Goal: Task Accomplishment & Management: Use online tool/utility

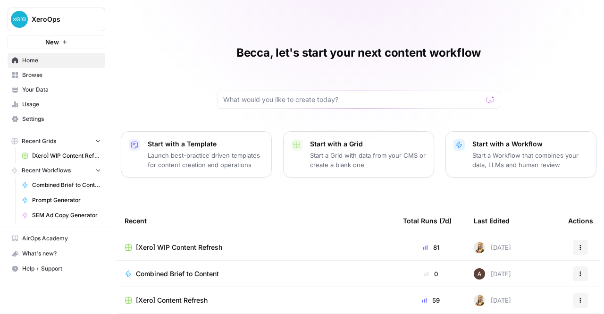
click at [190, 243] on span "[Xero] WIP Content Refresh" at bounding box center [179, 246] width 86 height 9
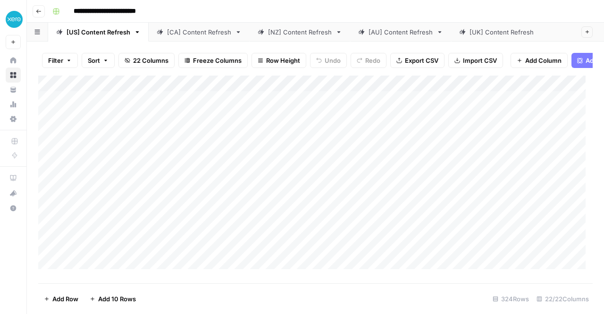
click at [293, 40] on link "[NZ] Content Refresh" at bounding box center [300, 32] width 100 height 19
click at [547, 128] on div "Add Column" at bounding box center [315, 175] width 554 height 200
click at [549, 141] on div "Add Column" at bounding box center [315, 175] width 554 height 200
click at [549, 202] on div "Add Column" at bounding box center [315, 175] width 554 height 200
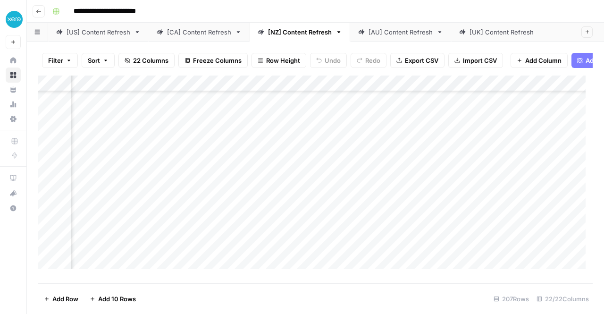
click at [547, 236] on div "Add Column" at bounding box center [315, 175] width 554 height 200
click at [523, 269] on div "Add Column" at bounding box center [315, 175] width 554 height 200
click at [344, 105] on div "Add Column" at bounding box center [315, 175] width 554 height 200
click at [341, 121] on div "Add Column" at bounding box center [315, 175] width 554 height 200
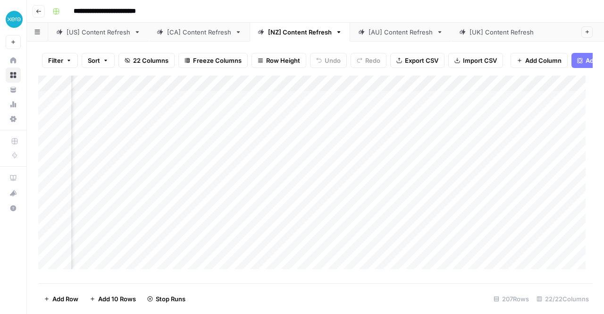
click at [341, 137] on div "Add Column" at bounding box center [315, 175] width 554 height 200
click at [341, 155] on div "Add Column" at bounding box center [315, 175] width 554 height 200
click at [341, 170] on div "Add Column" at bounding box center [315, 175] width 554 height 200
click at [215, 184] on div "Add Column" at bounding box center [315, 175] width 554 height 200
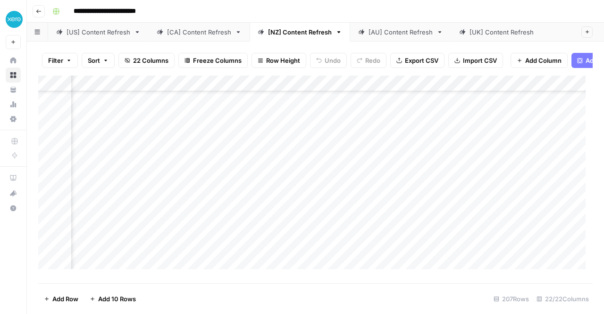
scroll to position [0, 342]
click at [387, 39] on link "[AU] Content Refresh" at bounding box center [400, 32] width 101 height 19
click at [356, 135] on div "Add Column" at bounding box center [315, 175] width 554 height 200
click at [358, 154] on div "Add Column" at bounding box center [315, 175] width 554 height 200
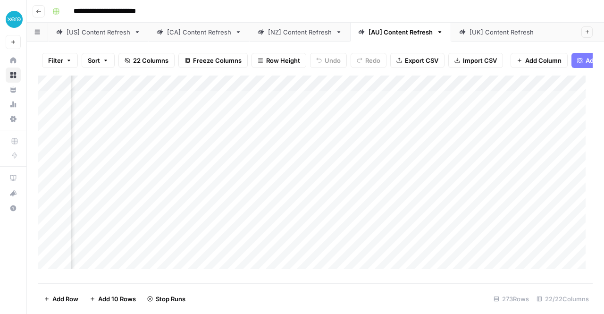
click at [369, 216] on div "Add Column" at bounding box center [315, 175] width 554 height 200
click at [372, 231] on div "Add Column" at bounding box center [315, 175] width 554 height 200
click at [373, 249] on div "Add Column" at bounding box center [315, 175] width 554 height 200
click at [382, 166] on div "Add Column" at bounding box center [315, 175] width 554 height 200
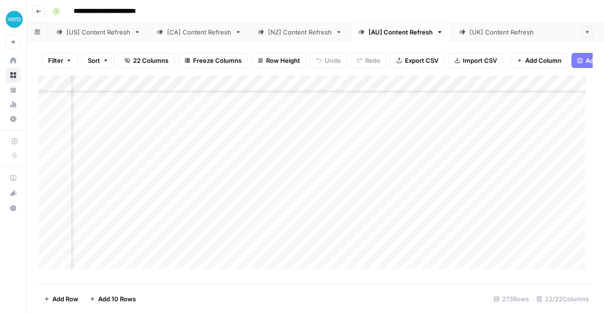
scroll to position [215, 240]
click at [375, 230] on div "Add Column" at bounding box center [315, 175] width 554 height 200
click at [372, 258] on div "Add Column" at bounding box center [315, 175] width 554 height 200
click at [367, 210] on div "Add Column" at bounding box center [315, 175] width 554 height 200
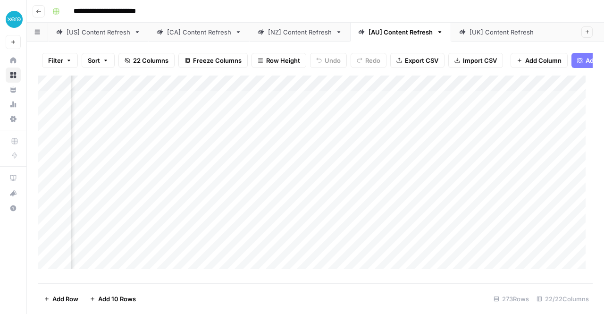
click at [415, 139] on div "Add Column" at bounding box center [315, 175] width 554 height 200
click at [423, 155] on div "Add Column" at bounding box center [315, 175] width 554 height 200
click at [238, 106] on div "Add Column" at bounding box center [315, 175] width 554 height 200
click at [240, 122] on div "Add Column" at bounding box center [315, 175] width 554 height 200
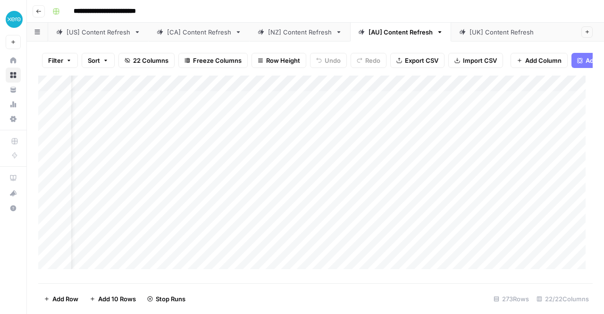
scroll to position [0, 0]
click at [285, 34] on div "[NZ] Content Refresh" at bounding box center [300, 31] width 64 height 9
click at [335, 107] on div "Add Column" at bounding box center [315, 175] width 554 height 200
click at [333, 106] on div "Add Column" at bounding box center [315, 175] width 554 height 200
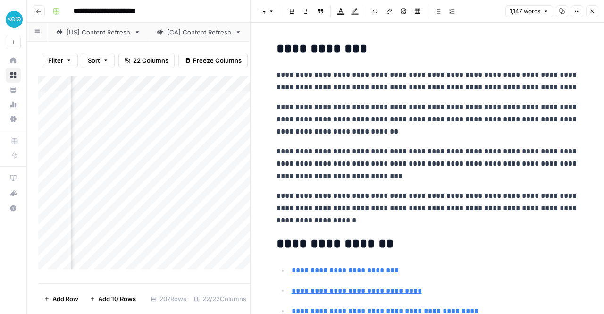
drag, startPoint x: 333, startPoint y: 106, endPoint x: 348, endPoint y: 162, distance: 57.7
click at [348, 162] on body "**********" at bounding box center [302, 157] width 604 height 314
click at [189, 102] on div "Add Column" at bounding box center [144, 175] width 212 height 200
click at [201, 120] on div "Add Column" at bounding box center [144, 175] width 212 height 200
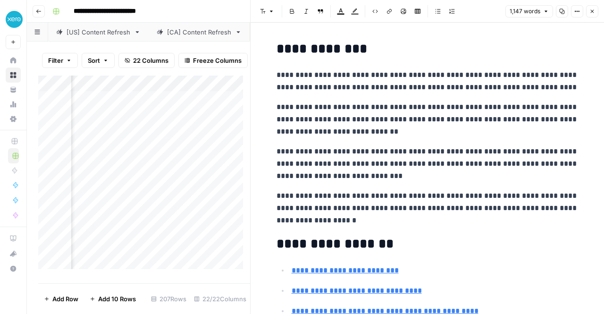
click at [205, 135] on div "Add Column" at bounding box center [144, 175] width 212 height 200
click at [207, 153] on div "Add Column" at bounding box center [144, 175] width 212 height 200
click at [130, 108] on div "Add Column" at bounding box center [144, 175] width 212 height 200
click at [153, 122] on div "Add Column" at bounding box center [144, 175] width 212 height 200
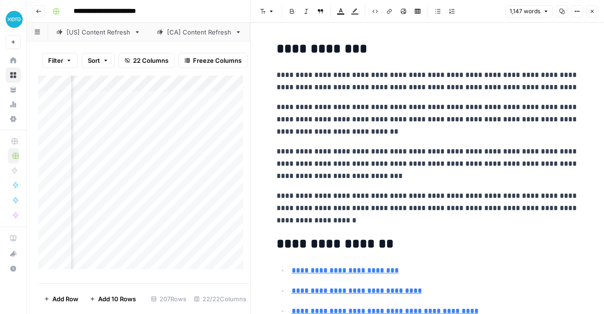
click at [593, 12] on icon "button" at bounding box center [592, 11] width 6 height 6
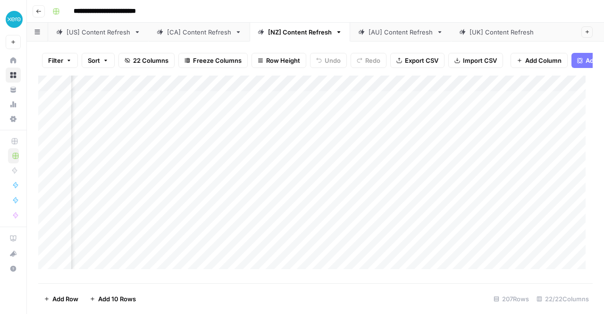
scroll to position [0, 310]
click at [457, 102] on div "Add Column" at bounding box center [315, 175] width 554 height 200
click at [441, 123] on div "Add Column" at bounding box center [315, 175] width 554 height 200
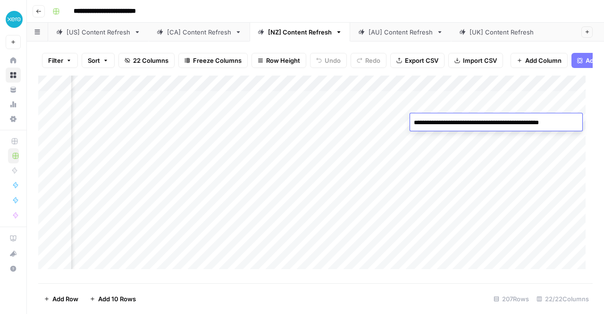
click at [437, 140] on div "Add Column" at bounding box center [315, 175] width 554 height 200
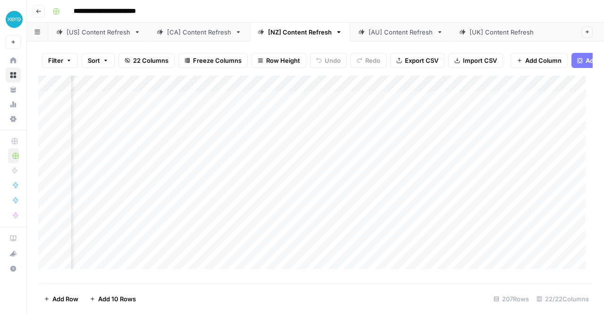
click at [437, 140] on div "Add Column" at bounding box center [315, 175] width 554 height 200
click at [451, 153] on div "Add Column" at bounding box center [315, 175] width 554 height 200
click at [456, 171] on div "Add Column" at bounding box center [315, 175] width 554 height 200
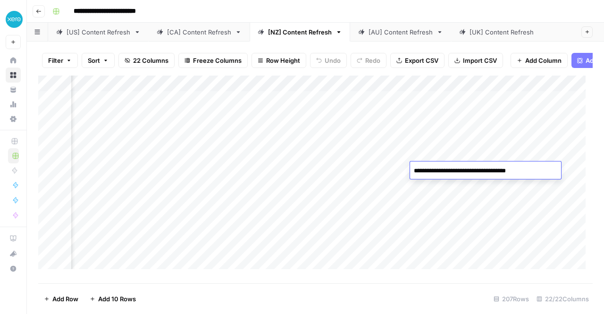
click at [522, 211] on div "Add Column" at bounding box center [315, 175] width 554 height 200
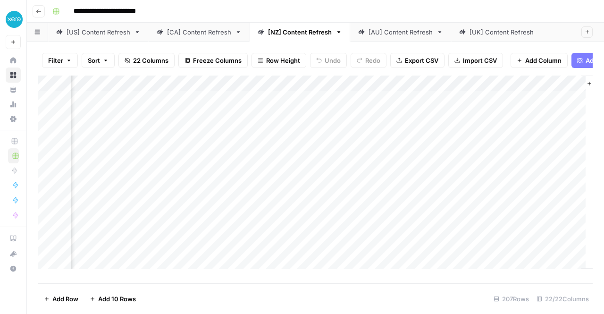
scroll to position [0, 1343]
click at [369, 173] on div "Add Column" at bounding box center [315, 175] width 554 height 200
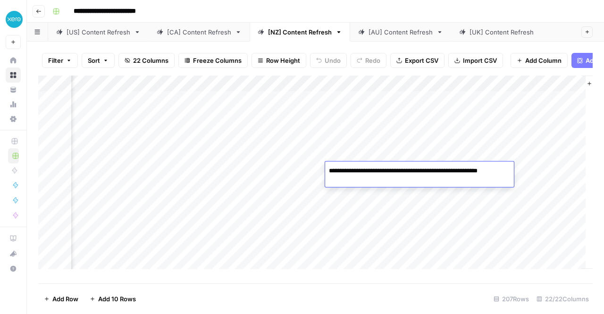
drag, startPoint x: 361, startPoint y: 183, endPoint x: 326, endPoint y: 167, distance: 38.5
click at [326, 167] on textarea "**********" at bounding box center [419, 175] width 189 height 23
click at [365, 159] on div "Add Column" at bounding box center [315, 175] width 554 height 200
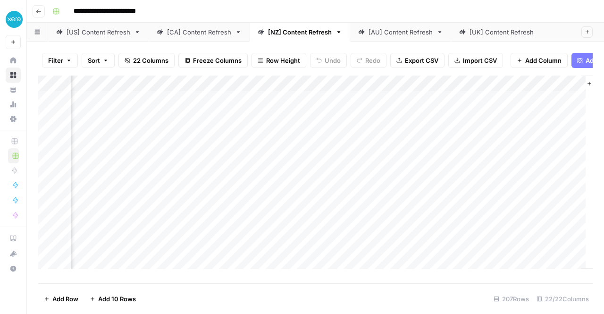
click at [362, 153] on div "Add Column" at bounding box center [315, 175] width 554 height 200
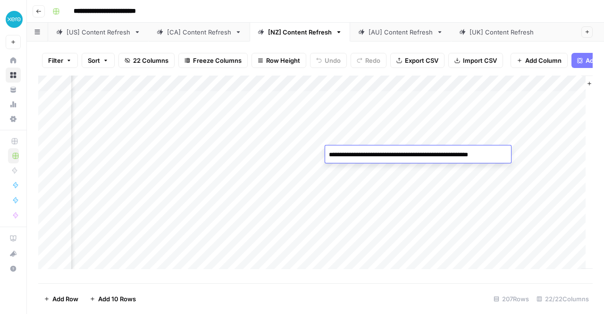
click at [362, 153] on textarea "**********" at bounding box center [416, 154] width 183 height 13
click at [410, 201] on div "Add Column" at bounding box center [315, 175] width 554 height 200
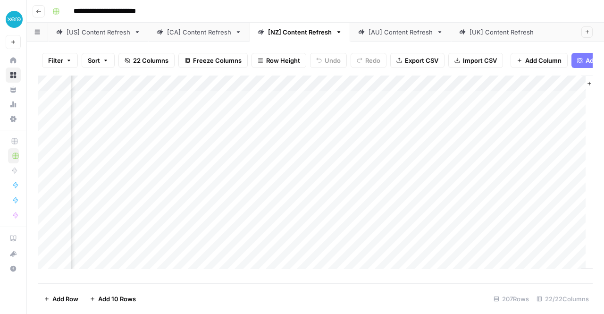
scroll to position [0, 1391]
click at [297, 137] on div "Add Column" at bounding box center [315, 175] width 554 height 200
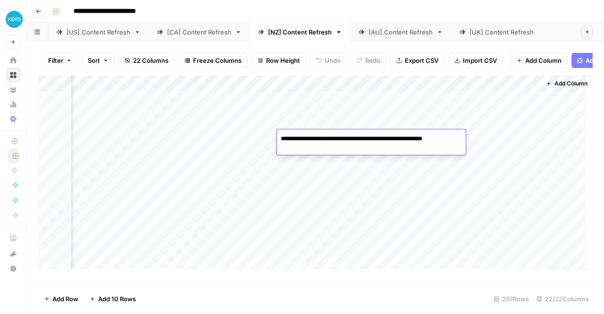
click at [297, 137] on textarea "**********" at bounding box center [371, 143] width 189 height 23
drag, startPoint x: 322, startPoint y: 148, endPoint x: 277, endPoint y: 137, distance: 46.1
click at [277, 137] on textarea "**********" at bounding box center [371, 143] width 189 height 23
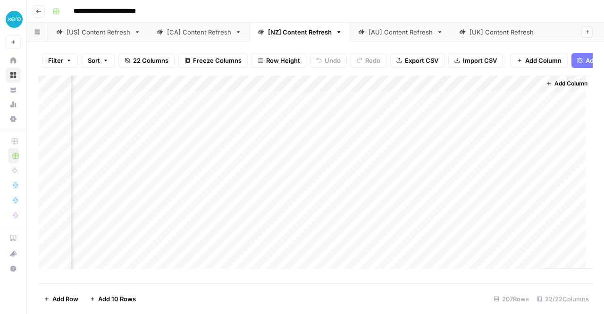
click at [417, 227] on div "Add Column" at bounding box center [315, 175] width 554 height 200
click at [367, 184] on div "Add Column" at bounding box center [315, 175] width 554 height 200
click at [377, 201] on div "Add Column" at bounding box center [315, 175] width 554 height 200
click at [379, 216] on div "Add Column" at bounding box center [315, 175] width 554 height 200
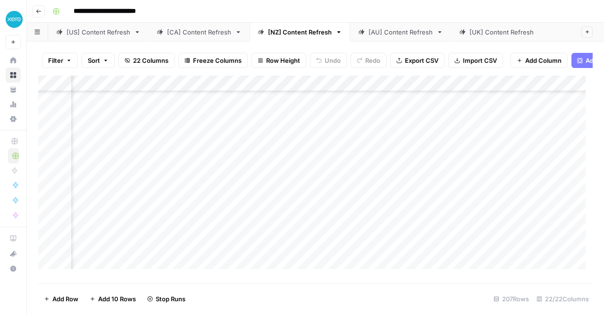
scroll to position [205, 532]
click at [394, 138] on div "Add Column" at bounding box center [315, 175] width 554 height 200
click at [386, 174] on div "Add Column" at bounding box center [315, 175] width 554 height 200
click at [389, 204] on div "Add Column" at bounding box center [315, 175] width 554 height 200
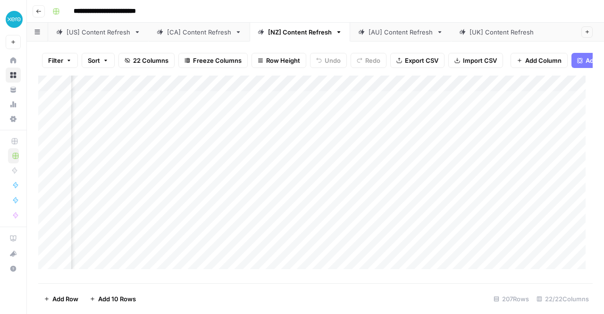
click at [351, 91] on div "Add Column" at bounding box center [315, 175] width 554 height 200
click at [365, 8] on div "**********" at bounding box center [322, 11] width 546 height 15
click at [382, 31] on div "[AU] Content Refresh" at bounding box center [400, 31] width 64 height 9
click at [310, 38] on link "[NZ] Content Refresh" at bounding box center [300, 32] width 100 height 19
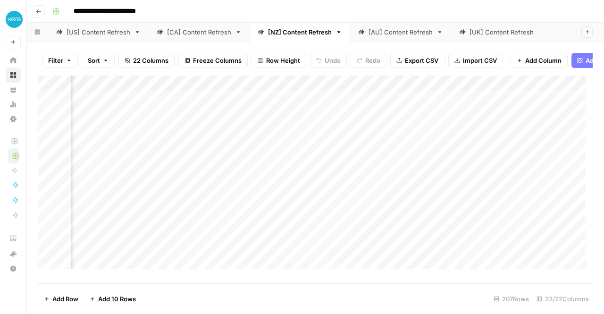
click at [450, 169] on div "Add Column" at bounding box center [315, 175] width 554 height 200
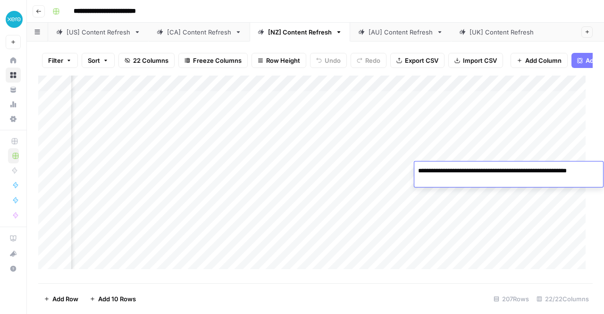
click at [490, 170] on textarea "**********" at bounding box center [508, 175] width 189 height 23
click at [490, 196] on div "Add Column" at bounding box center [315, 175] width 554 height 200
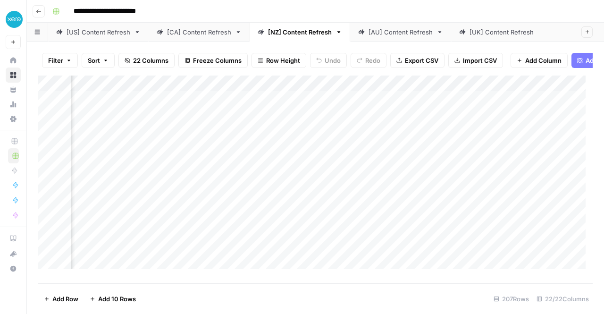
scroll to position [0, 861]
click at [394, 185] on div "Add Column" at bounding box center [315, 175] width 554 height 200
click at [455, 187] on div "Add Column" at bounding box center [315, 175] width 554 height 200
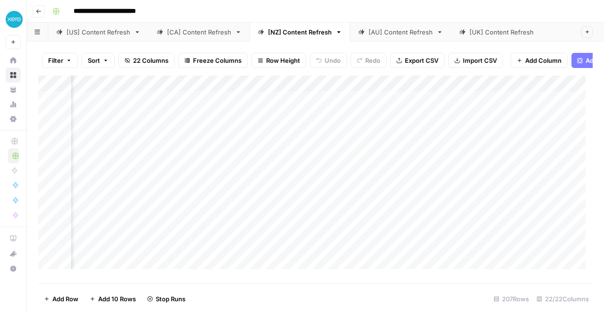
click at [526, 20] on header "**********" at bounding box center [315, 11] width 577 height 23
click at [408, 174] on div "Add Column" at bounding box center [315, 175] width 554 height 200
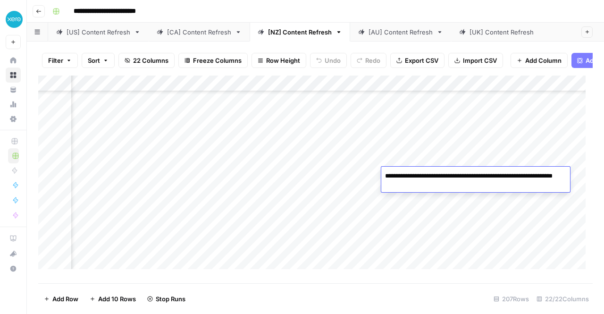
click at [408, 174] on textarea "**********" at bounding box center [475, 180] width 189 height 23
click at [432, 178] on textarea "**********" at bounding box center [475, 180] width 189 height 23
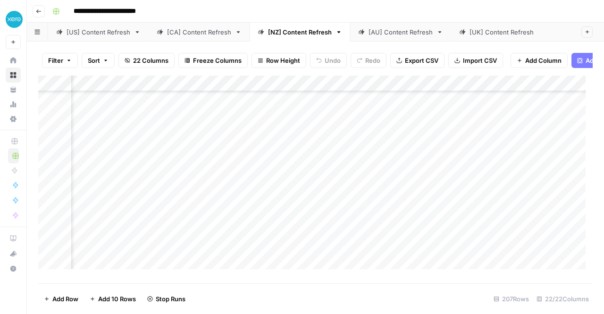
click at [432, 240] on div "Add Column" at bounding box center [315, 175] width 554 height 200
click at [306, 173] on div "Add Column" at bounding box center [315, 175] width 554 height 200
click at [234, 176] on div "Add Column" at bounding box center [315, 175] width 554 height 200
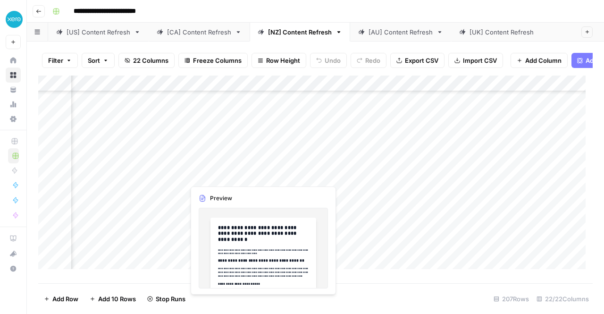
click at [234, 176] on div "Add Column" at bounding box center [315, 175] width 554 height 200
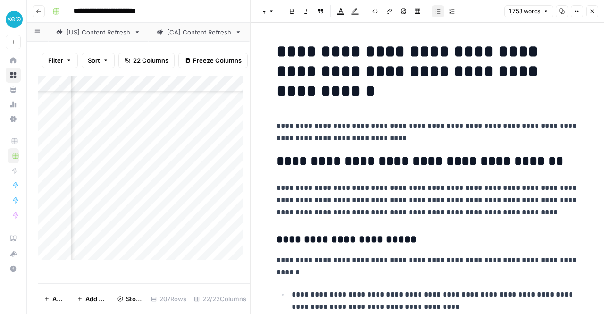
click at [592, 13] on icon "button" at bounding box center [592, 11] width 6 height 6
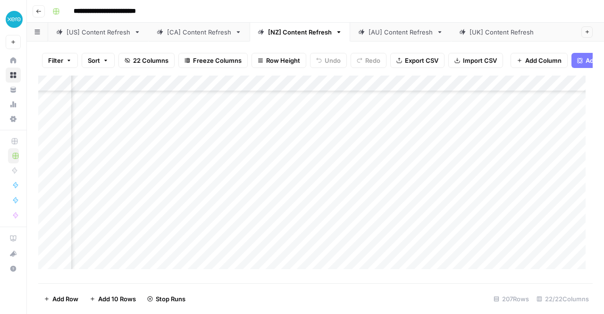
scroll to position [0, 991]
click at [376, 36] on div "[AU] Content Refresh" at bounding box center [400, 31] width 64 height 9
click at [330, 137] on div "Add Column" at bounding box center [315, 175] width 554 height 200
click at [331, 156] on div "Add Column" at bounding box center [315, 175] width 554 height 200
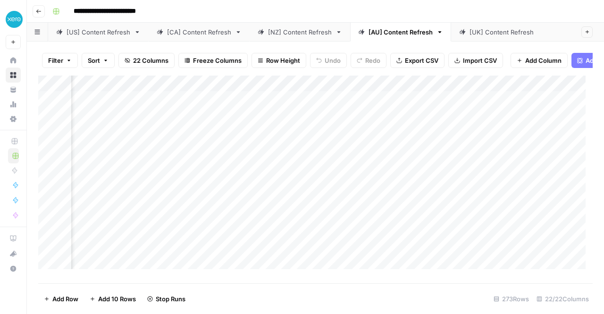
scroll to position [0, 525]
click at [400, 216] on div "Add Column" at bounding box center [315, 175] width 554 height 200
click at [413, 233] on div "Add Column" at bounding box center [315, 175] width 554 height 200
click at [398, 232] on div "Add Column" at bounding box center [315, 175] width 554 height 200
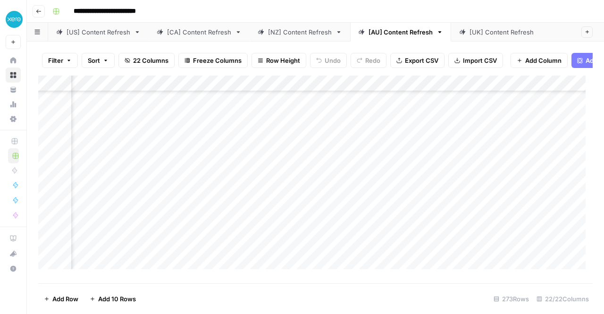
scroll to position [219, 439]
click at [511, 207] on div "Add Column" at bounding box center [315, 175] width 554 height 200
click at [510, 224] on div "Add Column" at bounding box center [315, 175] width 554 height 200
click at [512, 253] on div "Add Column" at bounding box center [315, 175] width 554 height 200
